Goal: Information Seeking & Learning: Learn about a topic

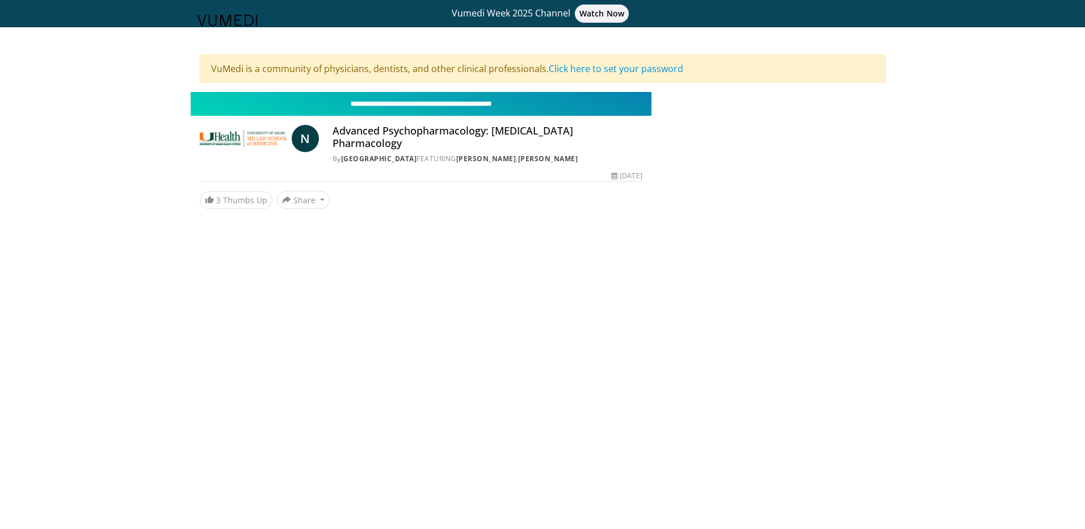
click at [494, 104] on input "**********" at bounding box center [421, 104] width 461 height 24
click at [410, 110] on input "**********" at bounding box center [421, 104] width 461 height 24
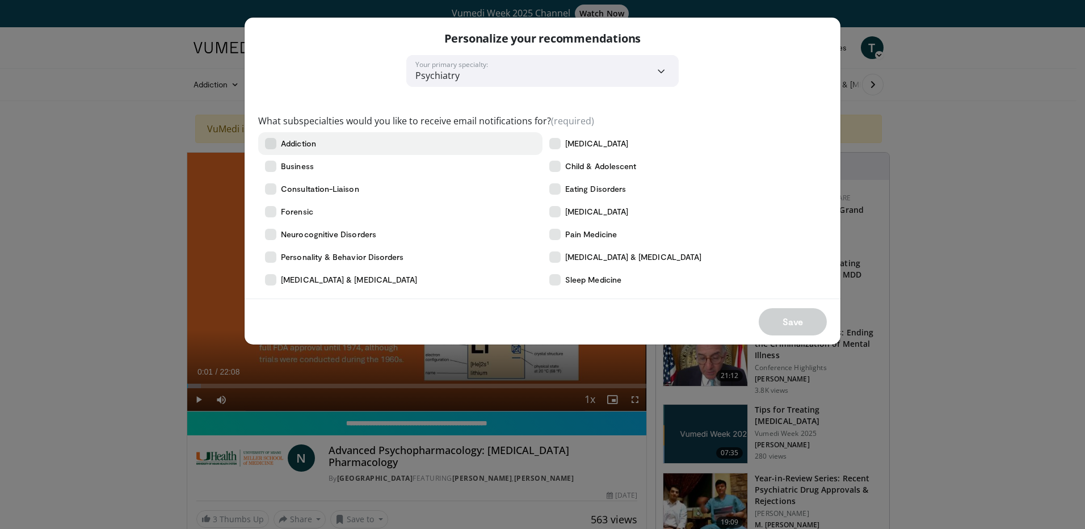
click at [272, 142] on icon at bounding box center [270, 143] width 11 height 11
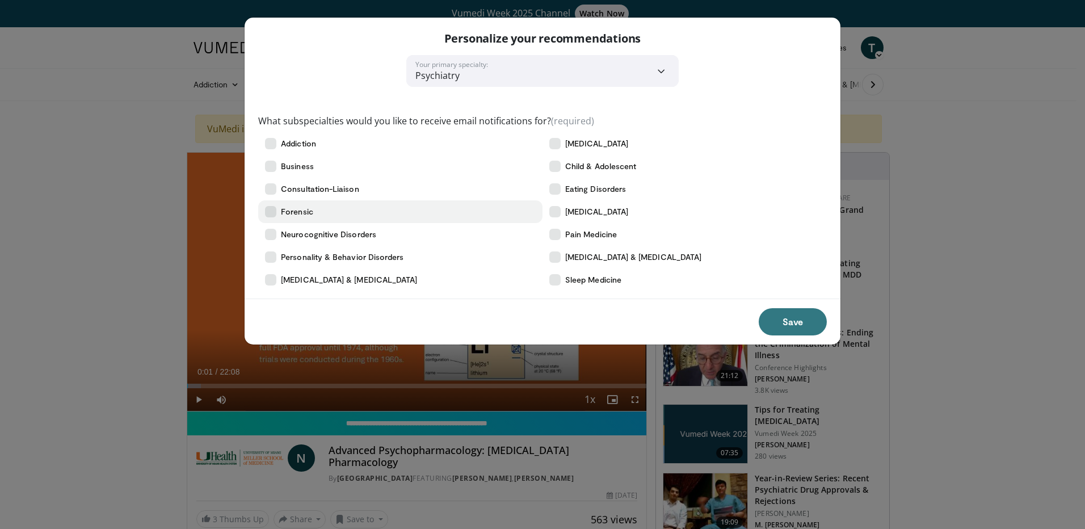
click at [276, 209] on icon at bounding box center [270, 211] width 11 height 11
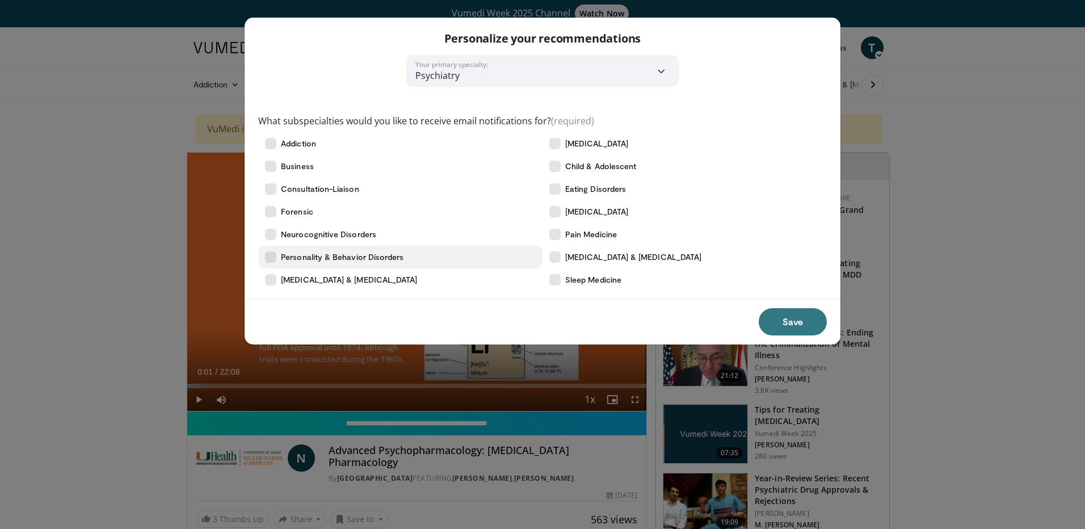
click at [270, 258] on icon at bounding box center [270, 256] width 11 height 11
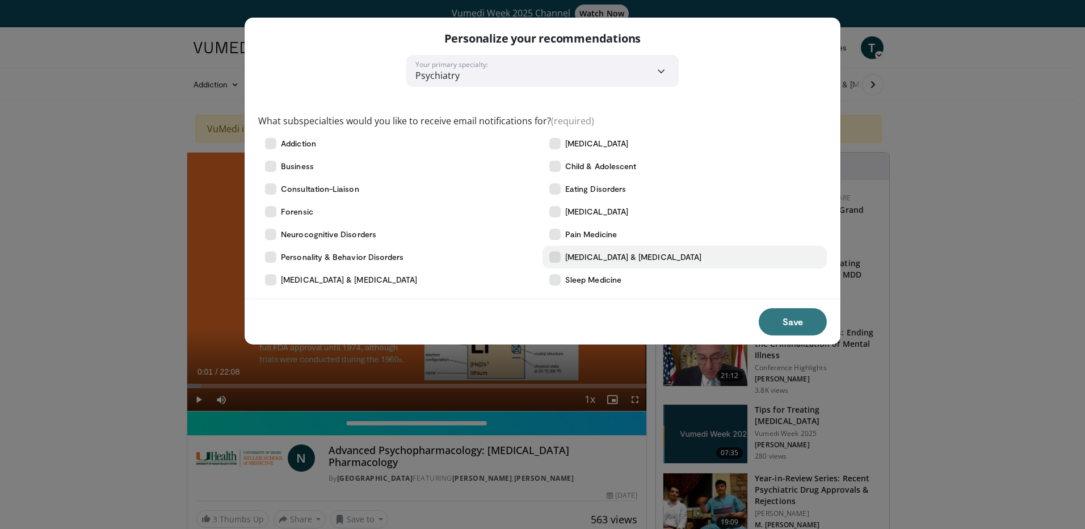
click at [556, 257] on icon at bounding box center [554, 256] width 11 height 11
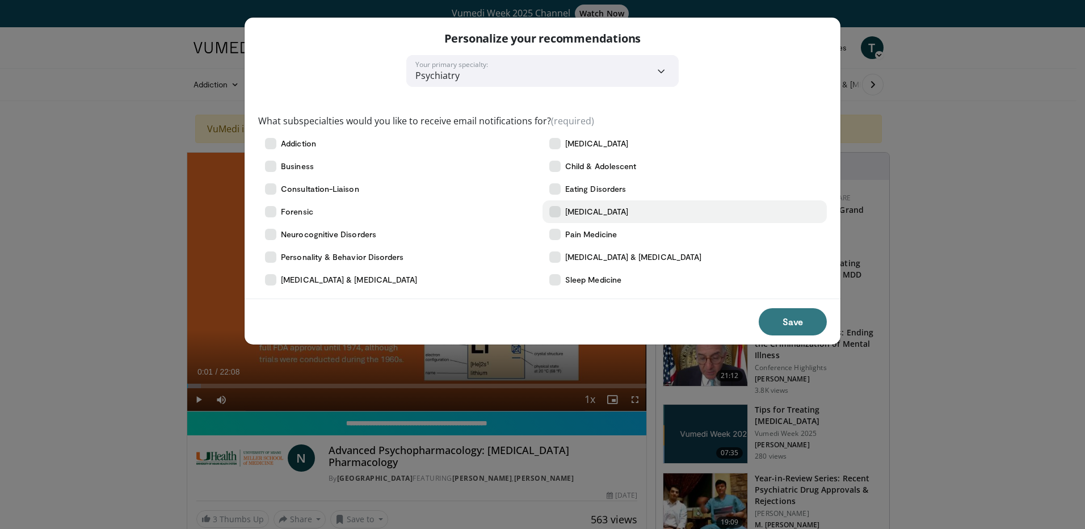
click at [556, 208] on icon at bounding box center [554, 211] width 11 height 11
click at [788, 323] on button "Save" at bounding box center [793, 321] width 68 height 27
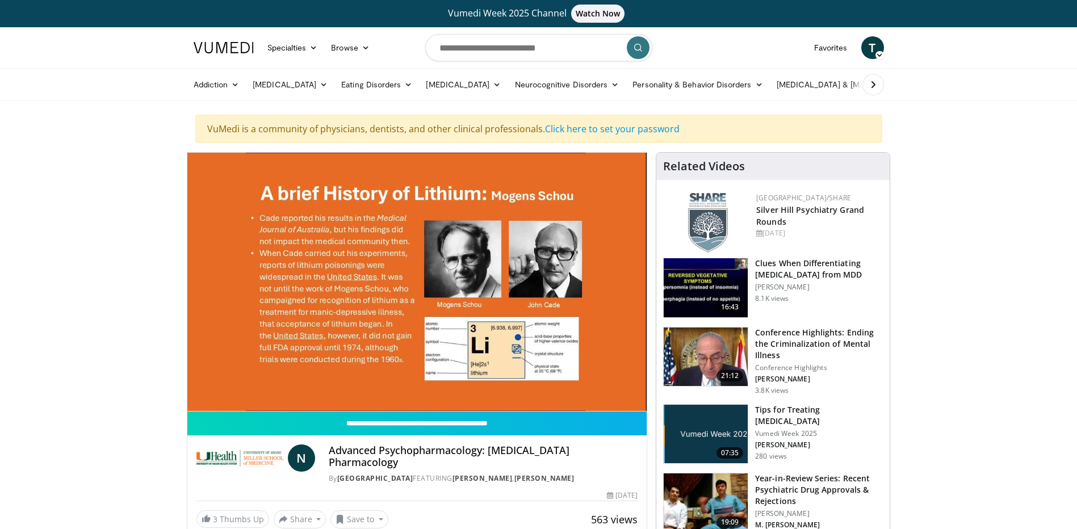
scroll to position [57, 0]
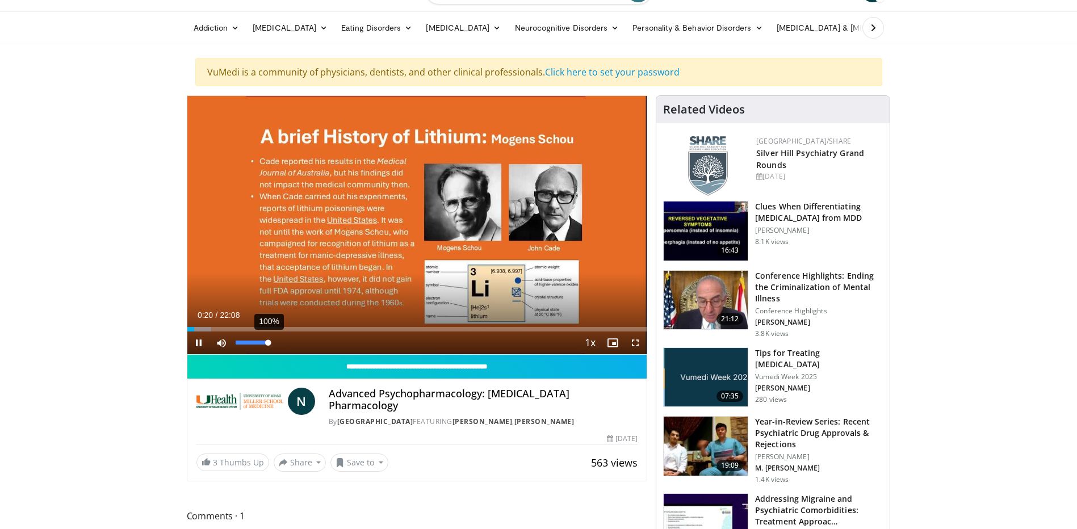
click at [268, 340] on div "Volume Level" at bounding box center [252, 342] width 32 height 4
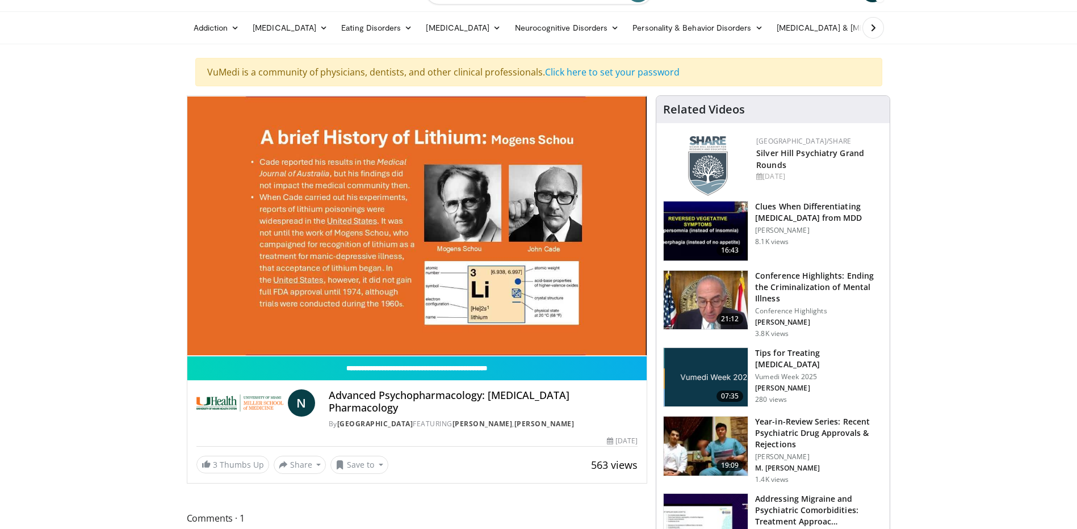
scroll to position [0, 0]
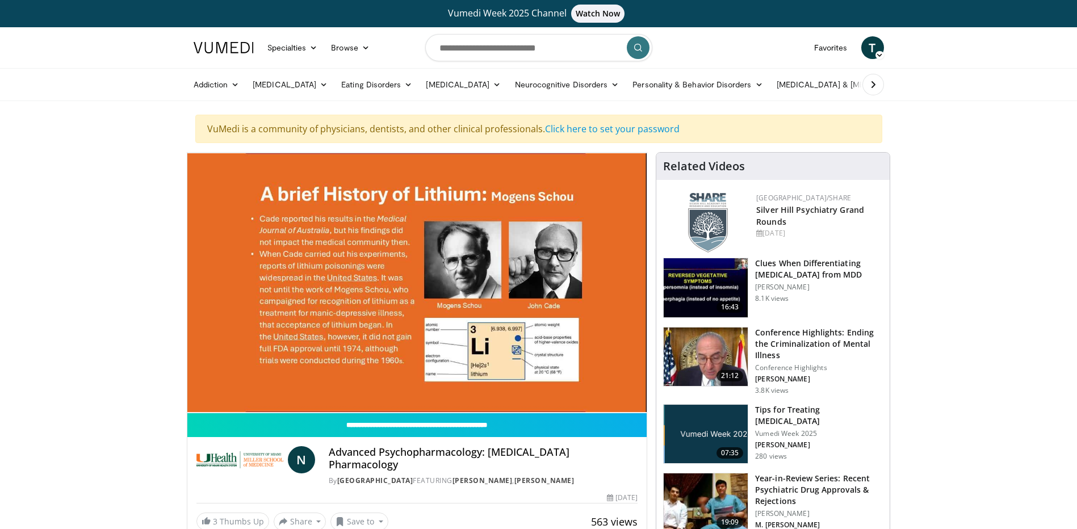
click at [882, 54] on icon at bounding box center [879, 55] width 8 height 8
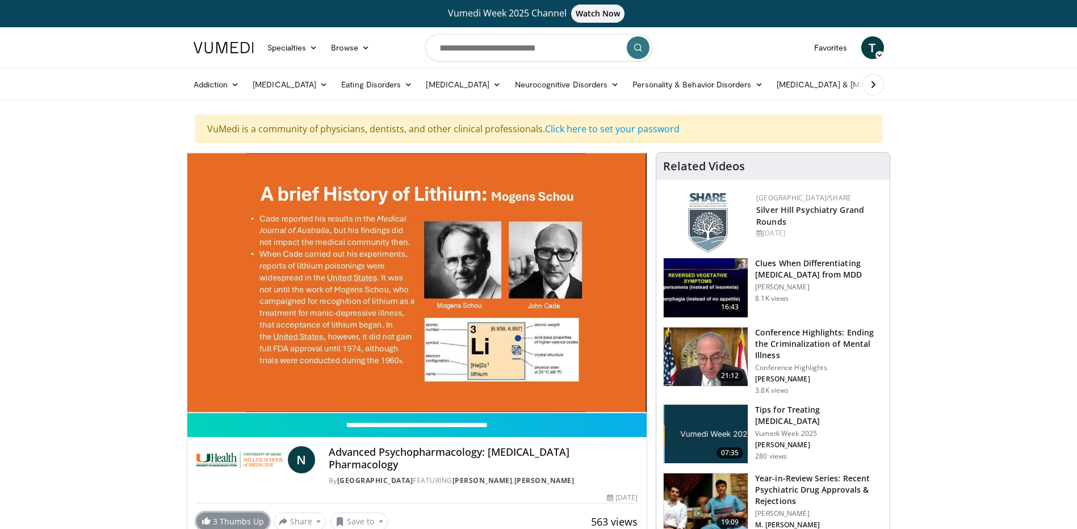
click at [210, 512] on link "3 Thumbs Up" at bounding box center [232, 521] width 73 height 18
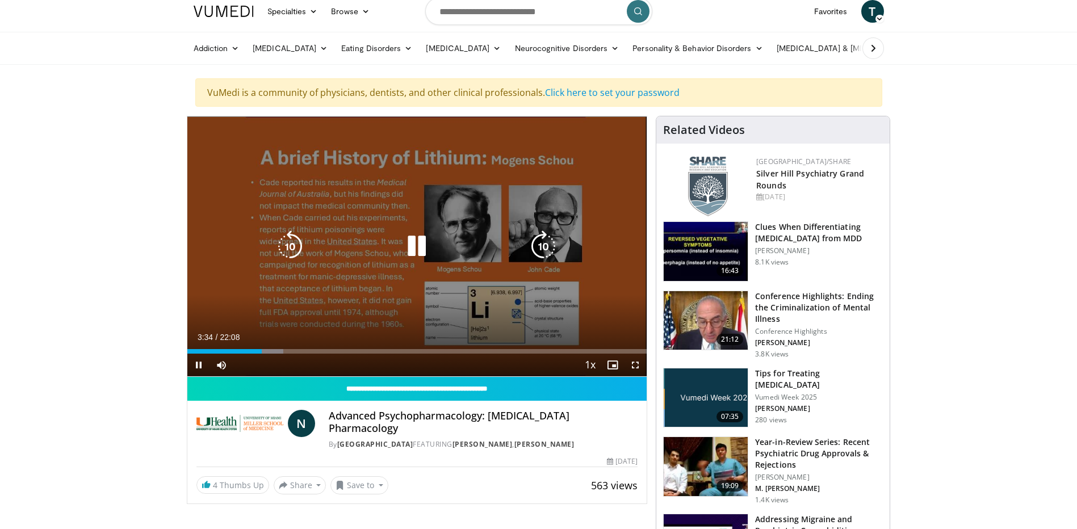
scroll to position [57, 0]
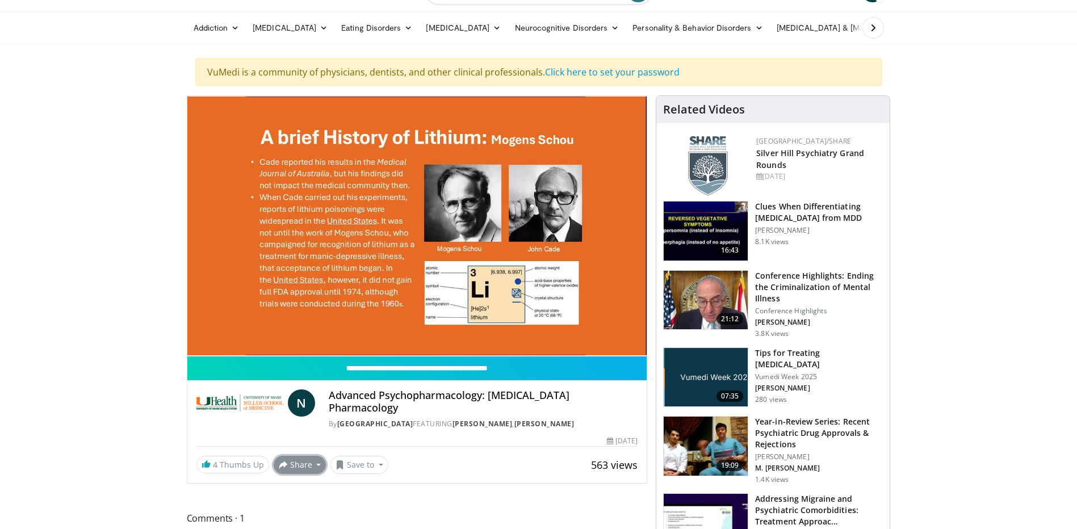
click at [302, 457] on button "Share" at bounding box center [300, 465] width 53 height 18
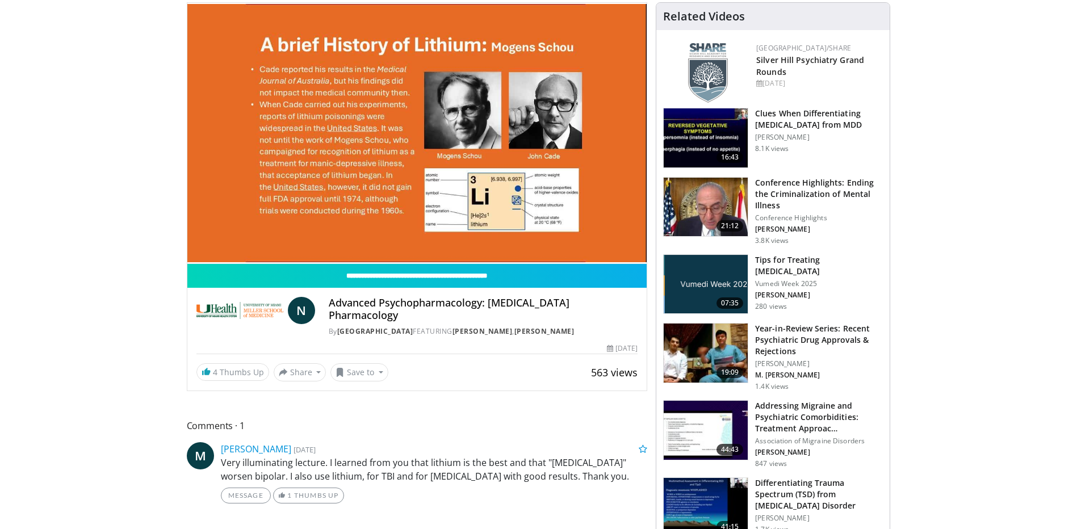
scroll to position [170, 0]
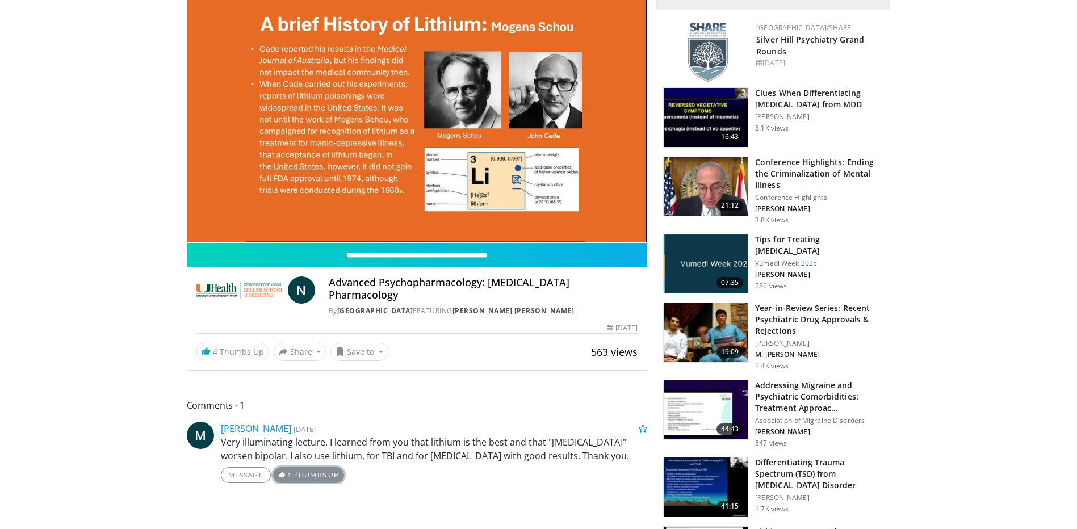
click at [319, 467] on link "1 Thumbs Up" at bounding box center [308, 475] width 71 height 16
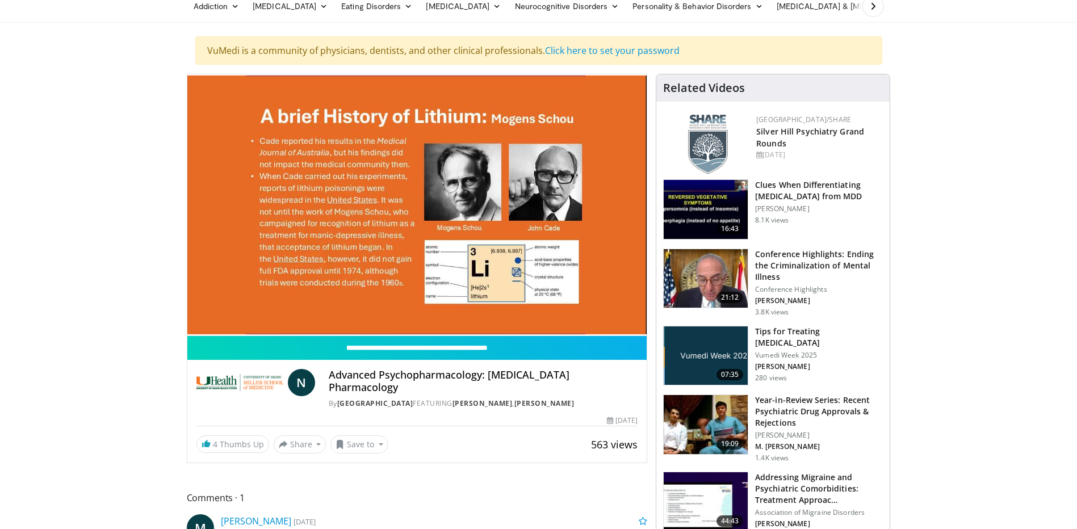
scroll to position [57, 0]
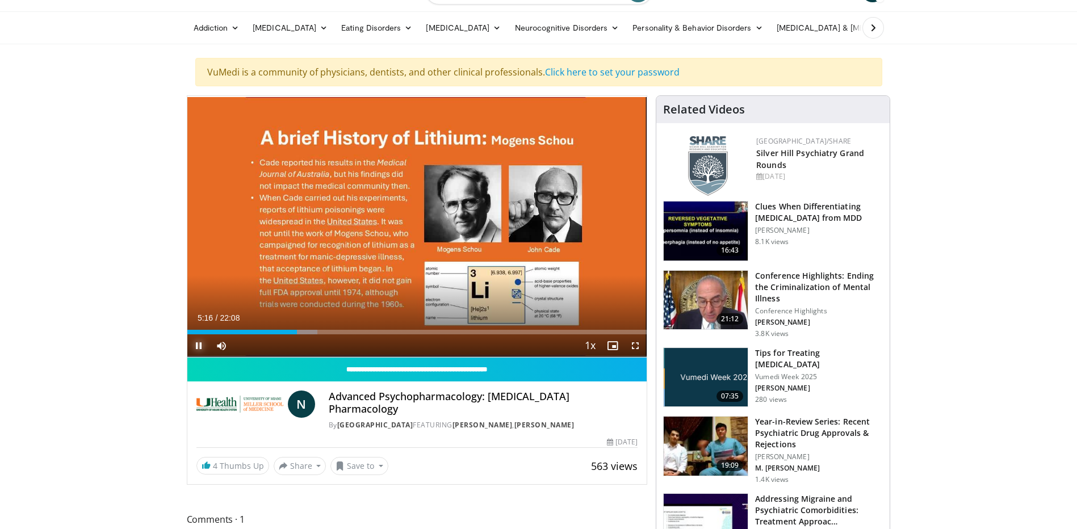
click at [200, 342] on span "Video Player" at bounding box center [198, 345] width 23 height 23
click at [197, 343] on span "Video Player" at bounding box center [198, 345] width 23 height 23
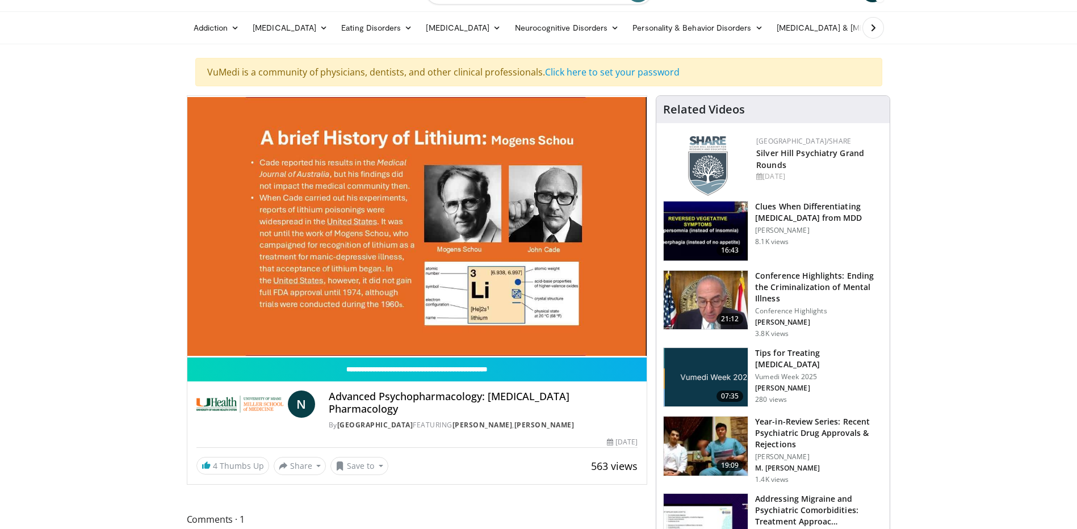
click at [263, 344] on div "Volume Level" at bounding box center [250, 346] width 28 height 4
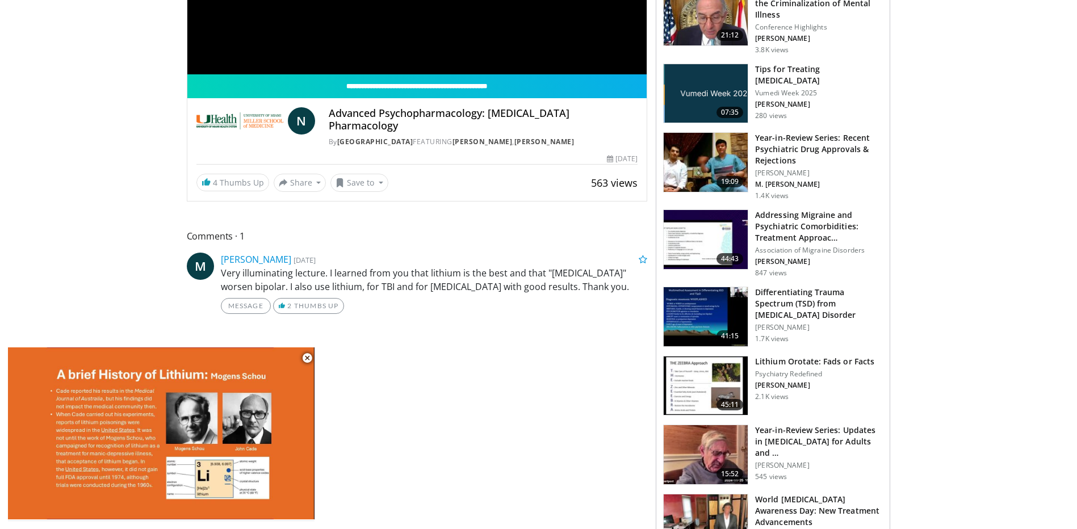
scroll to position [0, 0]
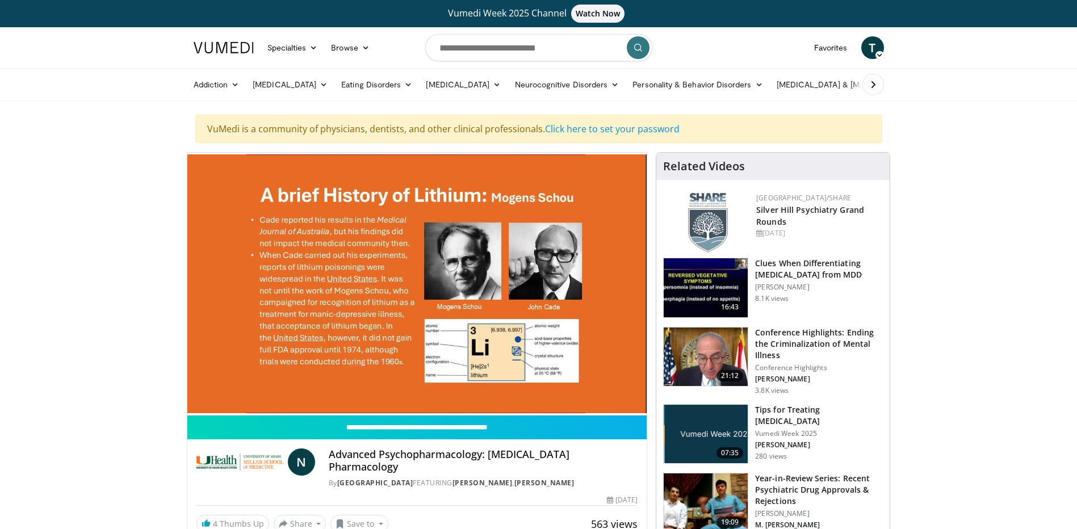
drag, startPoint x: 1054, startPoint y: 297, endPoint x: 67, endPoint y: 287, distance: 986.9
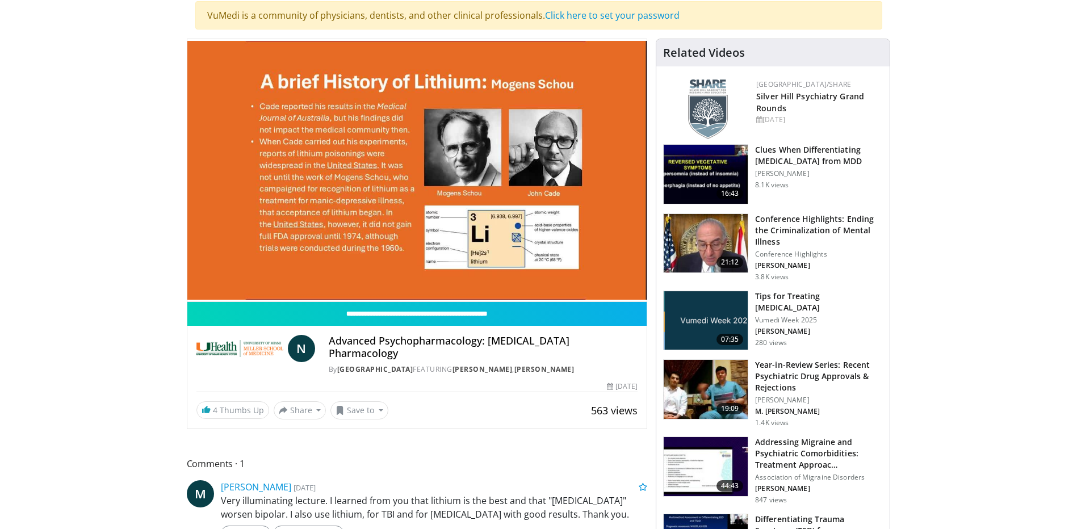
scroll to position [57, 0]
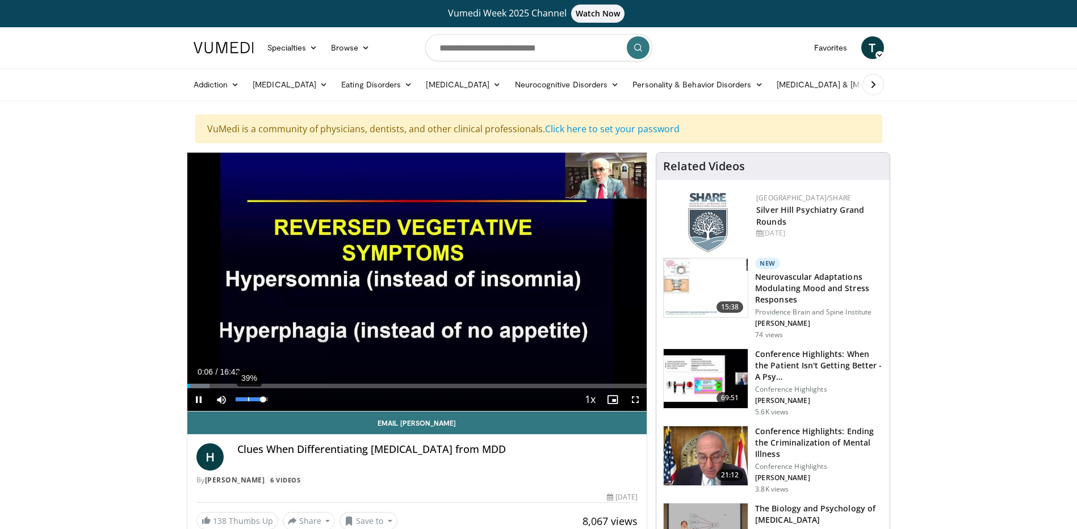
click at [249, 398] on div "Volume Level" at bounding box center [250, 399] width 28 height 4
click at [254, 398] on div "Volume Level" at bounding box center [245, 399] width 19 height 4
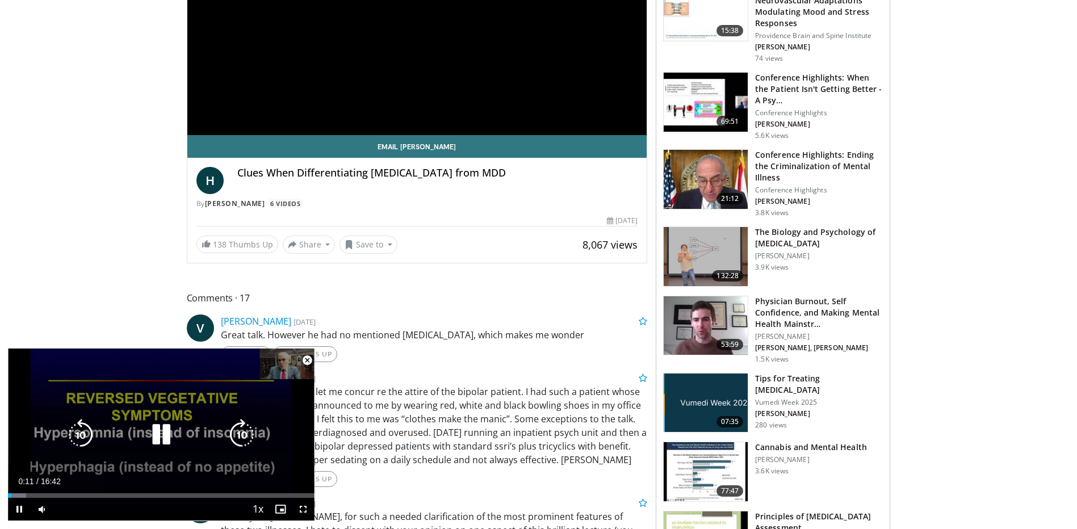
scroll to position [284, 0]
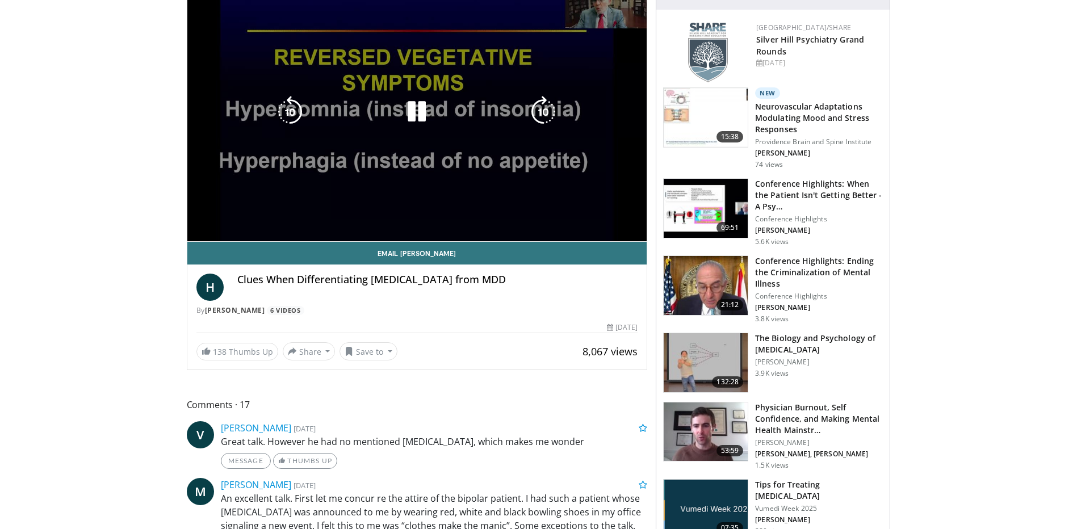
scroll to position [0, 0]
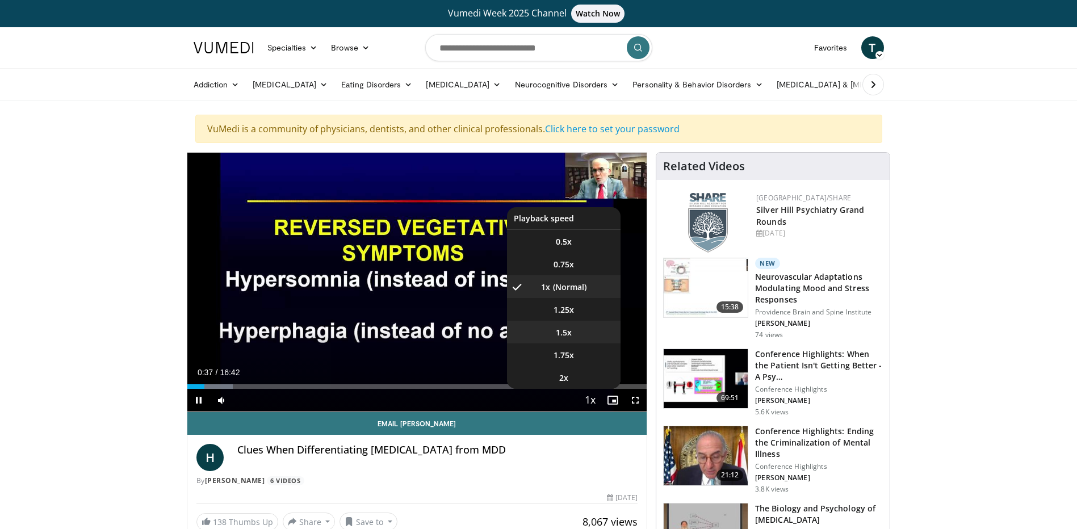
click at [575, 327] on li "1.5x" at bounding box center [563, 332] width 113 height 23
click at [572, 313] on span "1.25x" at bounding box center [563, 310] width 20 height 11
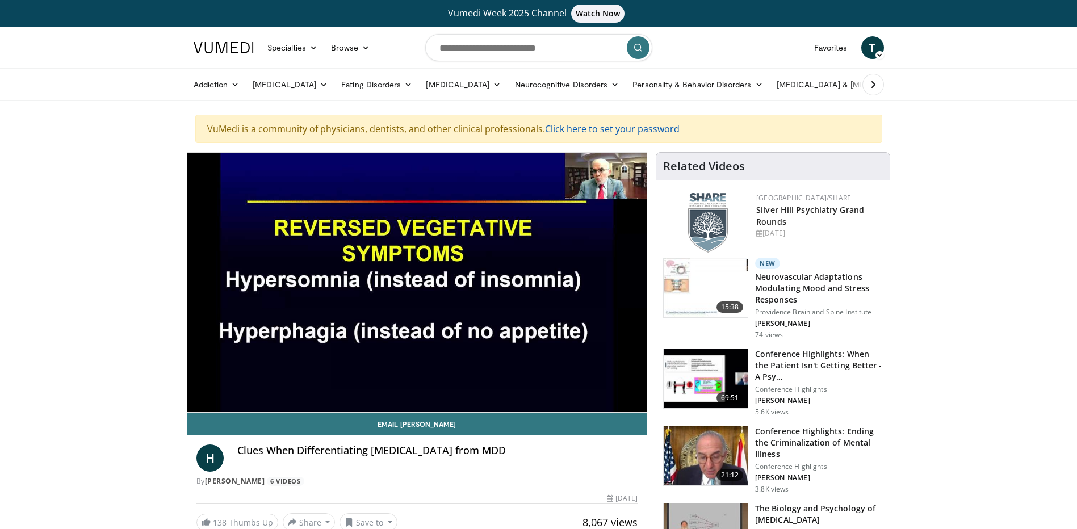
click at [571, 129] on link "Click here to set your password" at bounding box center [612, 129] width 134 height 12
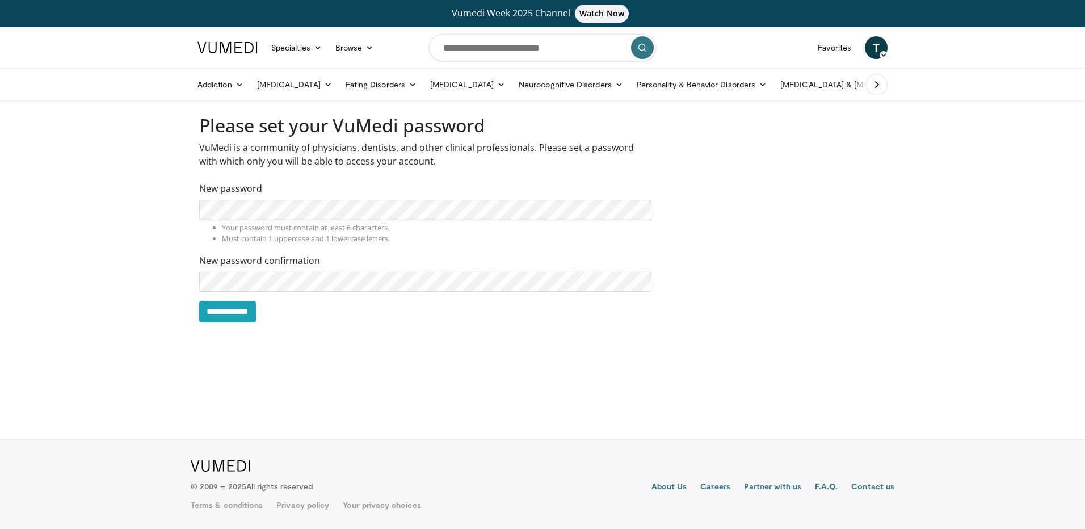
click at [248, 314] on div "**********" at bounding box center [425, 225] width 469 height 221
click at [249, 306] on input "**********" at bounding box center [227, 312] width 57 height 22
